Goal: Find specific page/section: Find specific page/section

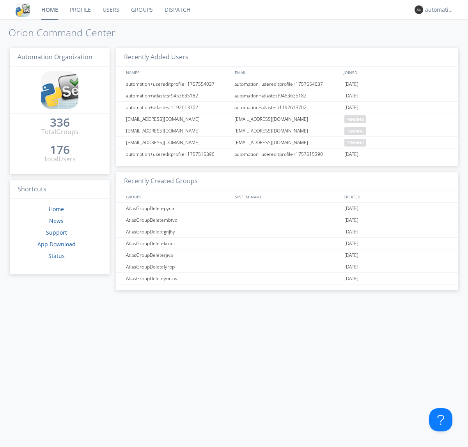
click at [177, 10] on link "Dispatch" at bounding box center [177, 9] width 37 height 19
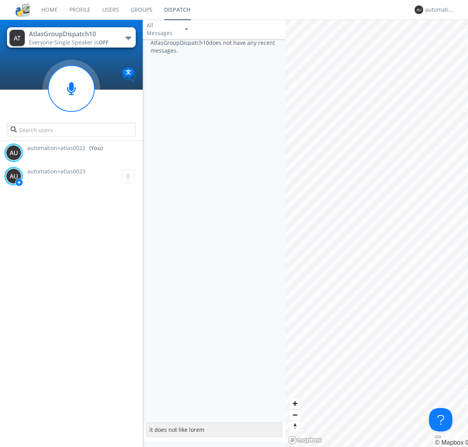
type textarea "it does not like lorem"
click at [437, 10] on div "automation+atlas0022" at bounding box center [439, 10] width 29 height 8
